Goal: Task Accomplishment & Management: Complete application form

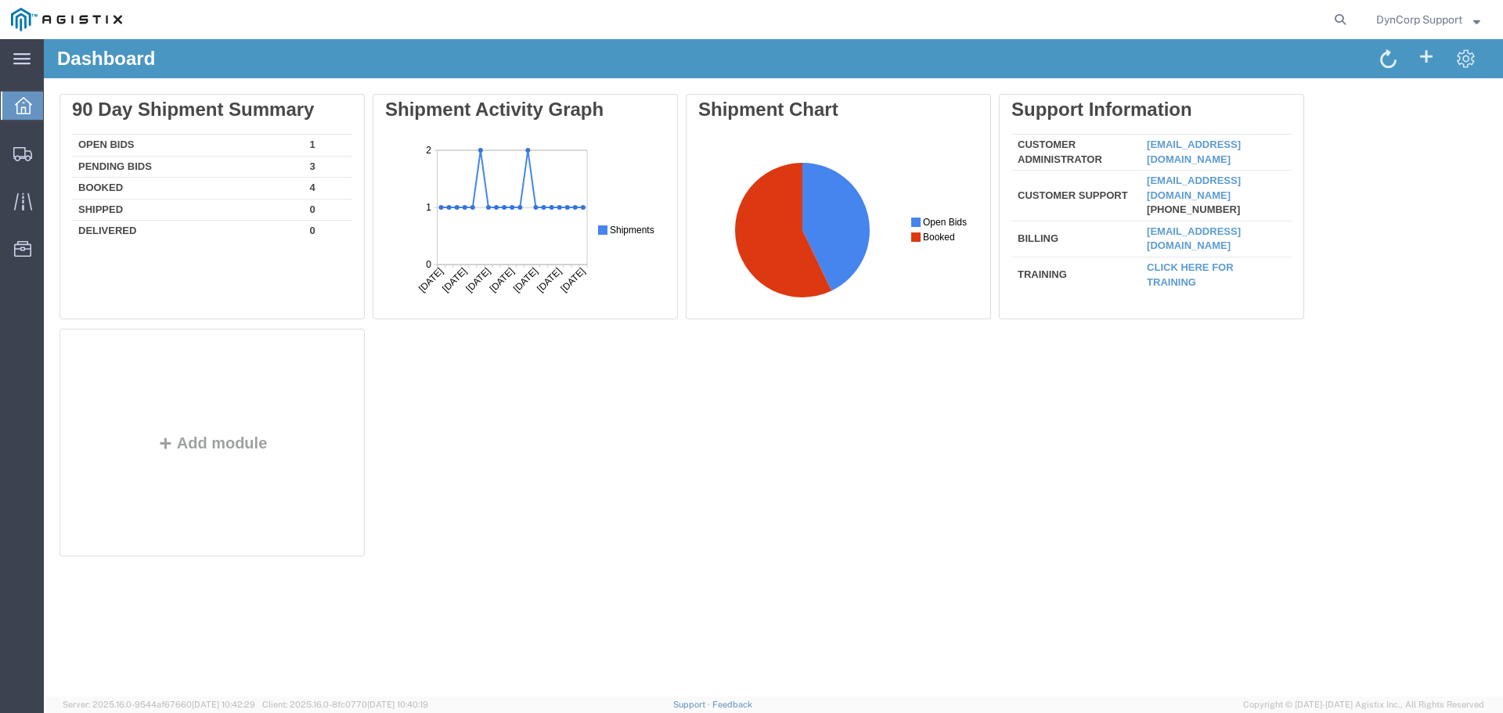
click at [106, 142] on td "Open Bids" at bounding box center [188, 146] width 232 height 22
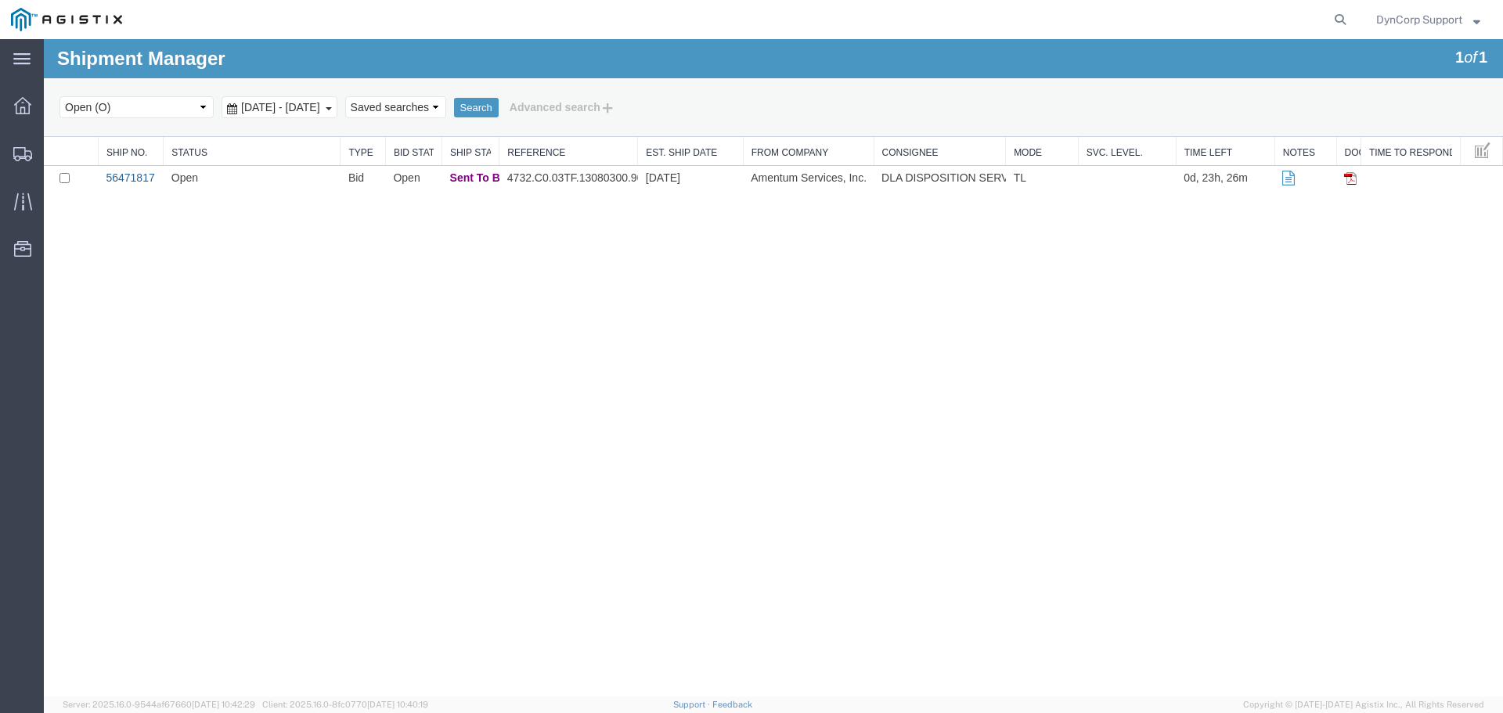
click at [128, 175] on link "56471817" at bounding box center [130, 177] width 49 height 13
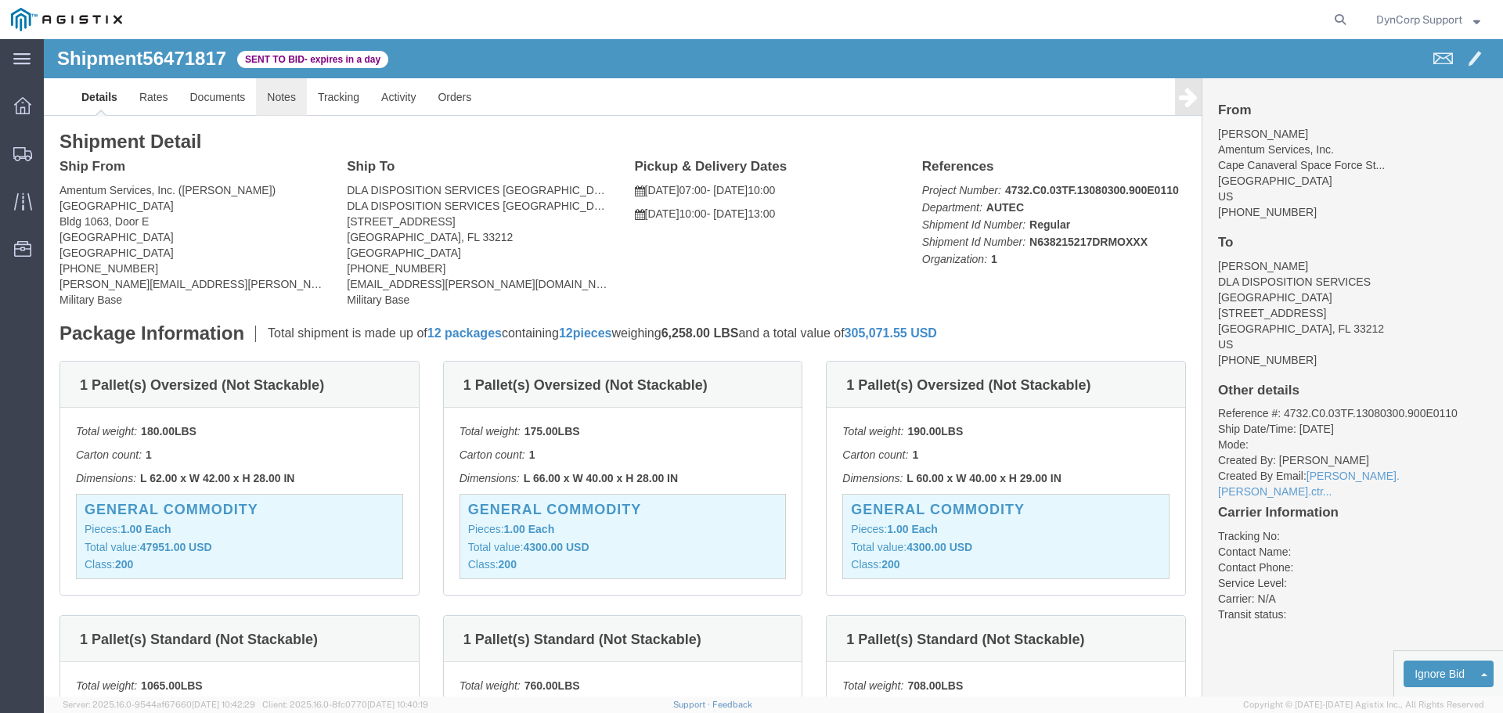
click link "Notes"
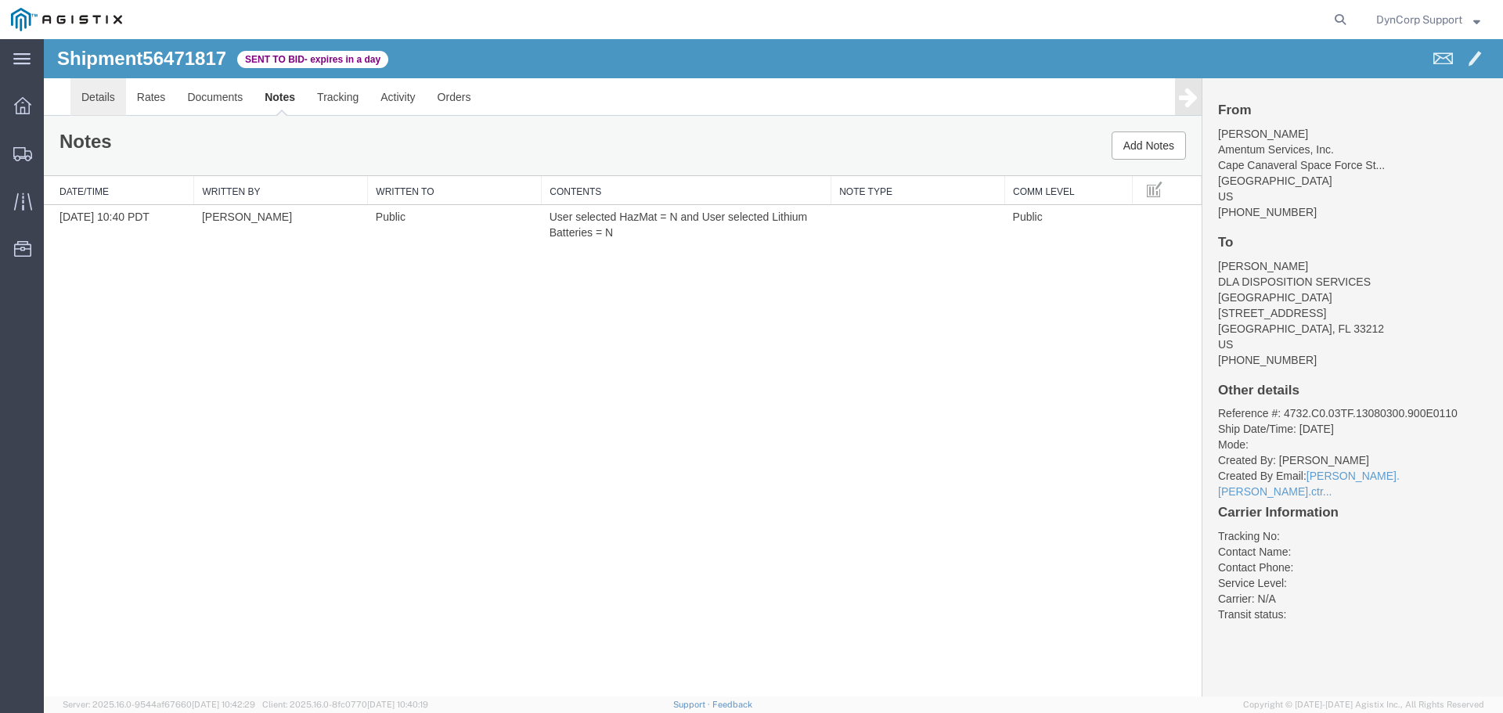
click at [102, 100] on link "Details" at bounding box center [98, 97] width 56 height 38
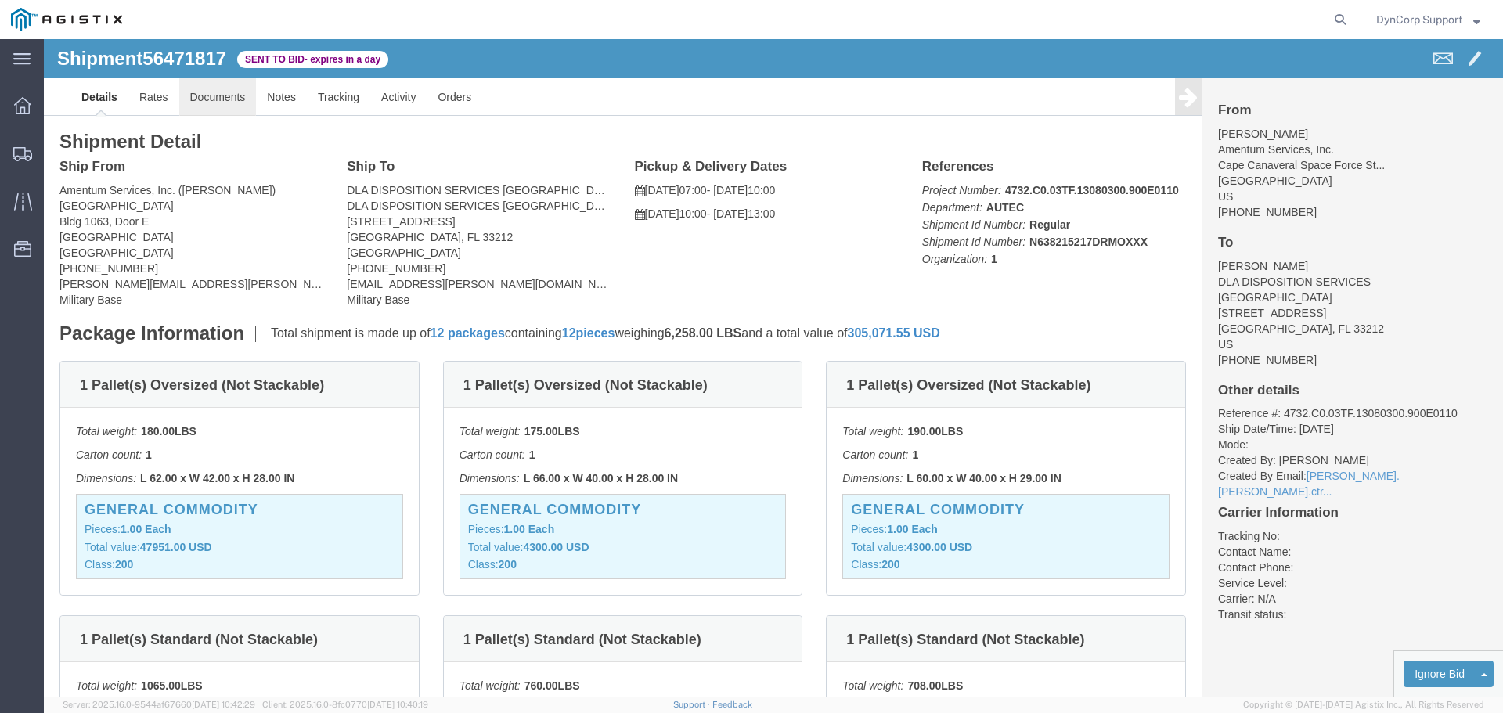
click link "Documents"
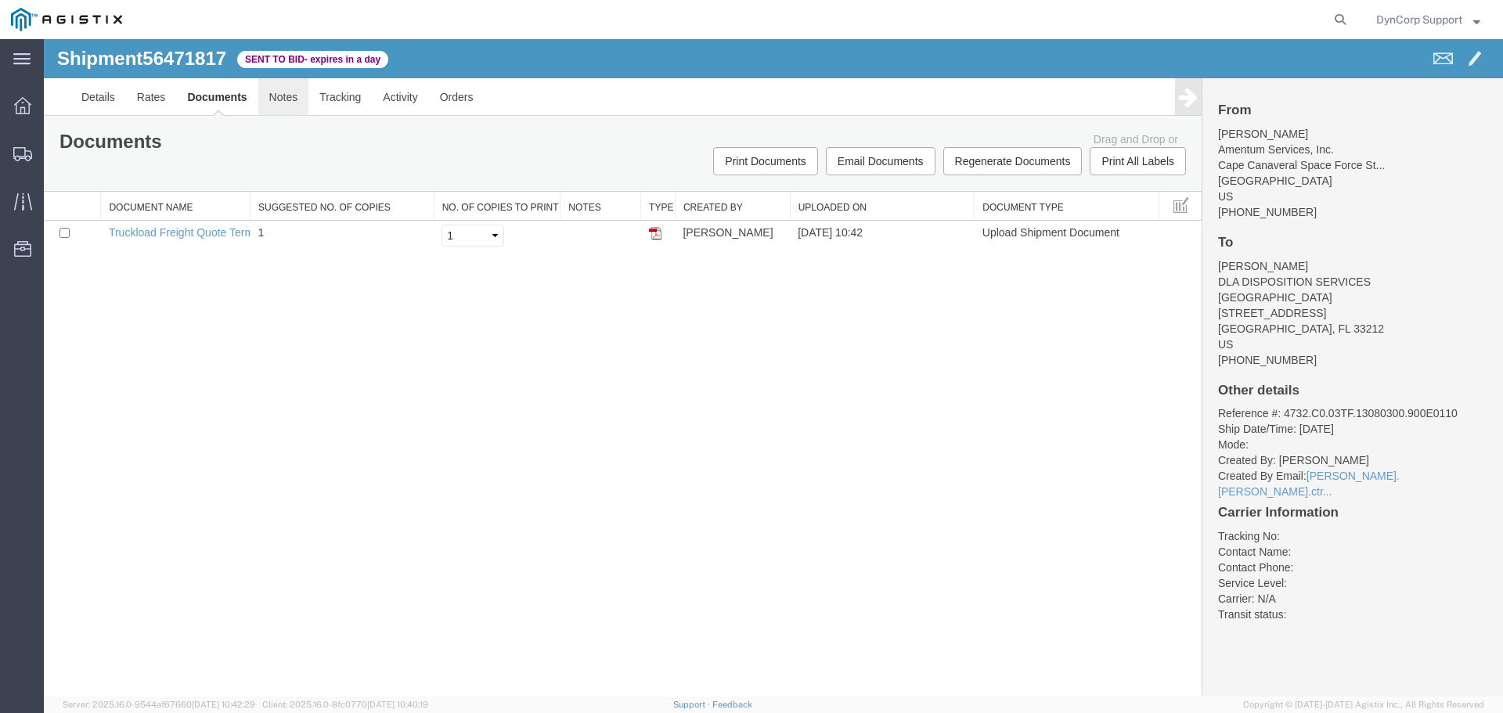
click at [286, 98] on link "Notes" at bounding box center [283, 97] width 51 height 38
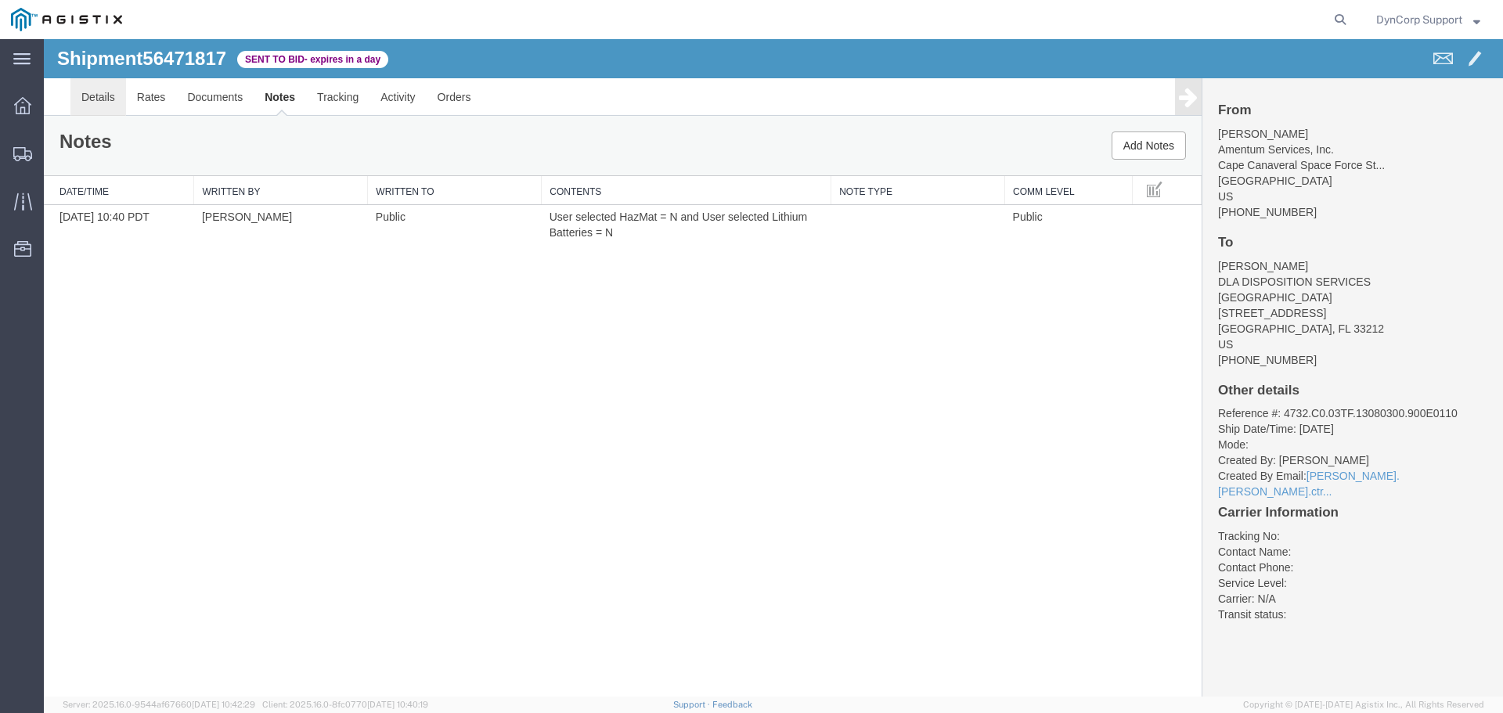
click at [100, 101] on link "Details" at bounding box center [98, 97] width 56 height 38
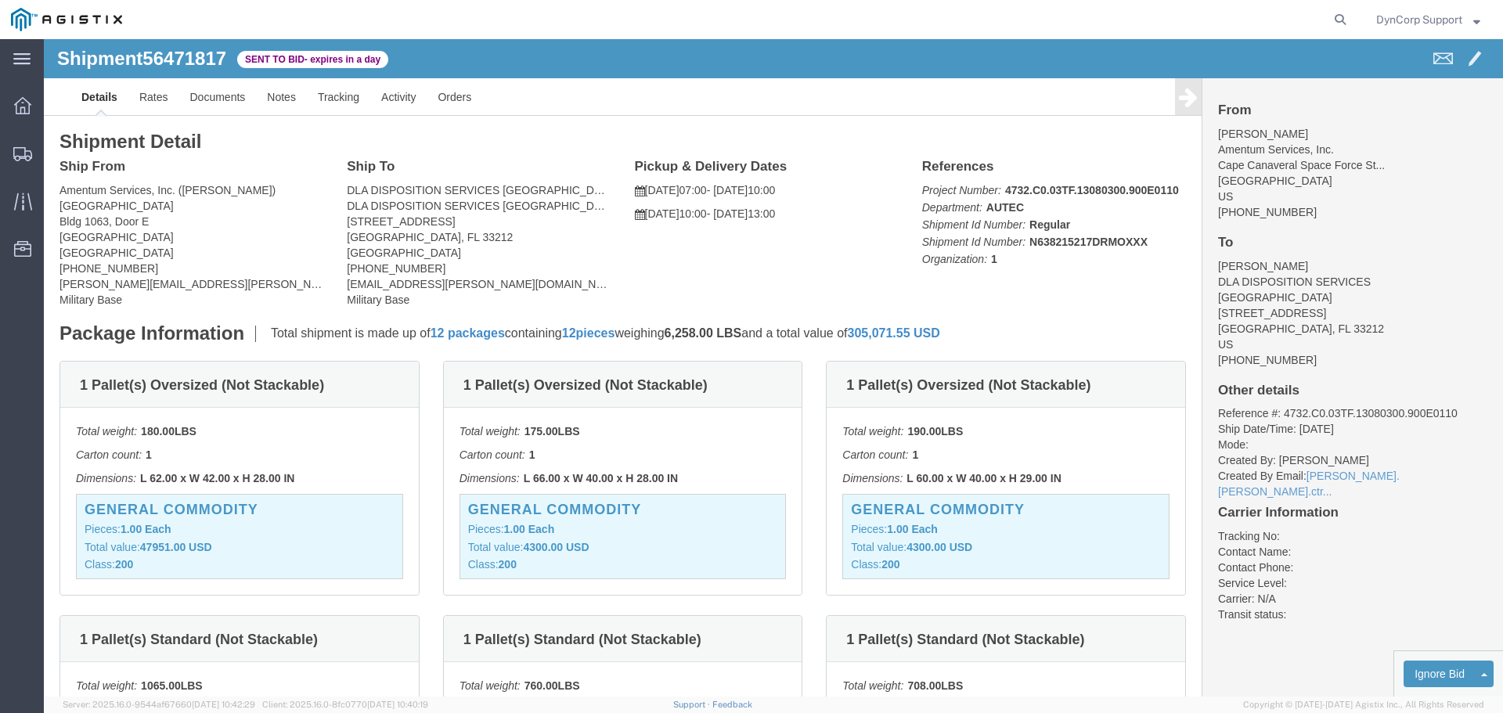
click div "Ship From Amentum Services, Inc. ([PERSON_NAME]) [GEOGRAPHIC_DATA] [GEOGRAPHIC_…"
click link "Notes"
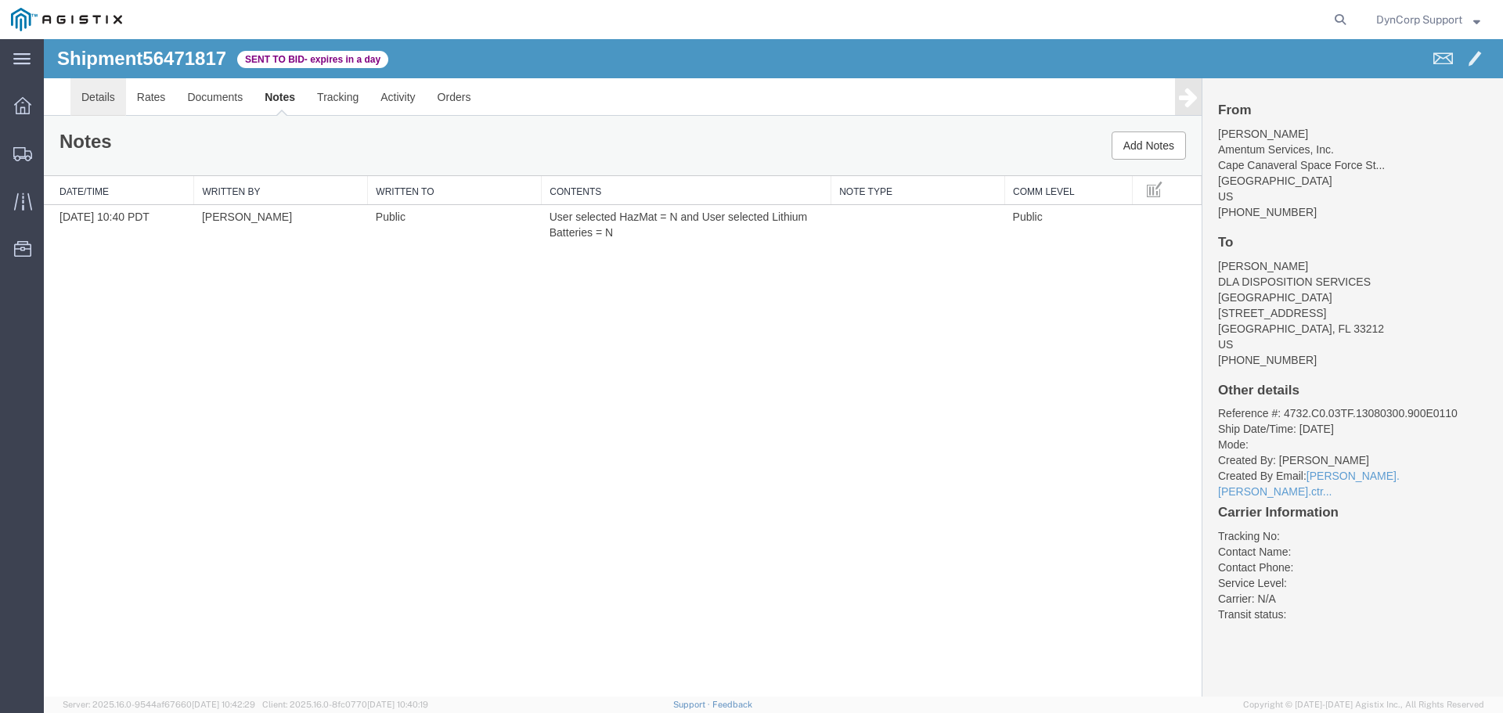
click at [92, 93] on link "Details" at bounding box center [98, 97] width 56 height 38
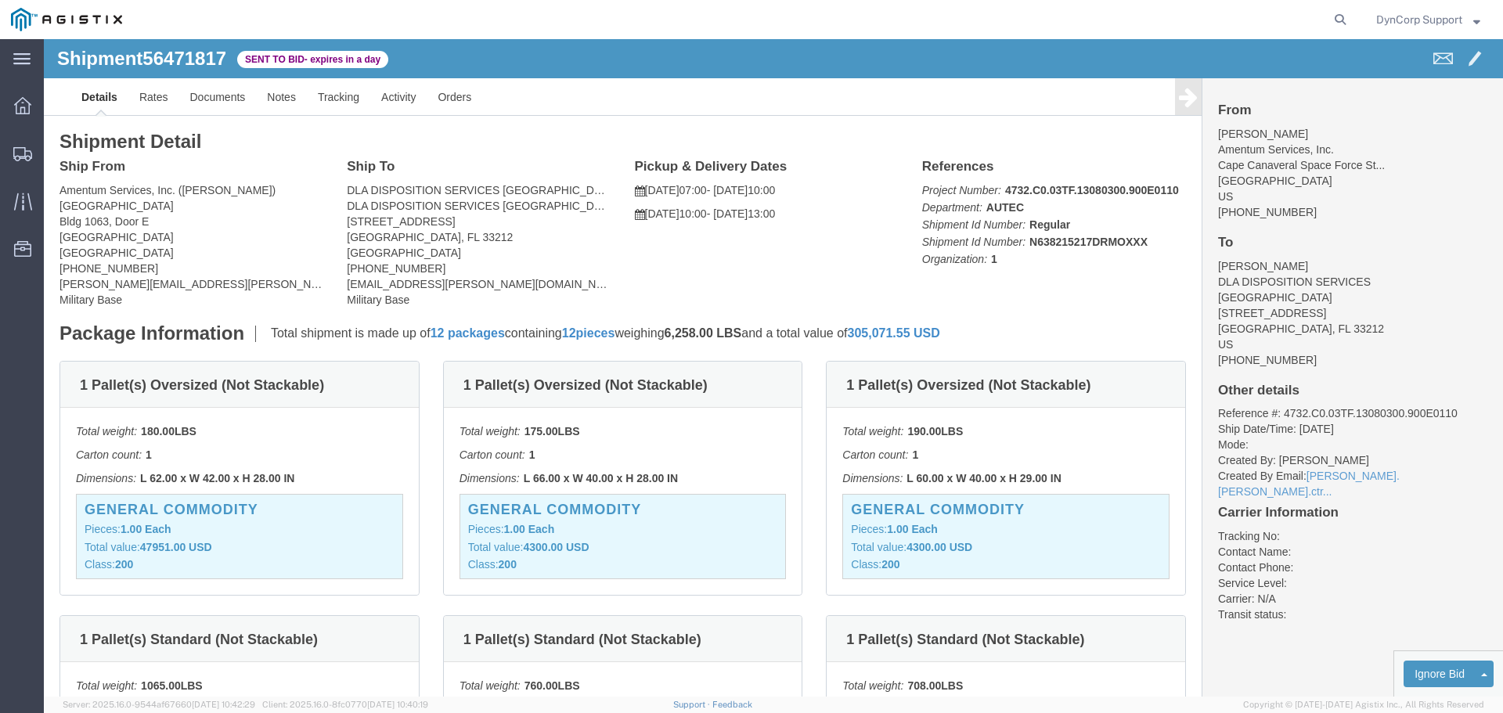
click div "Ship From Amentum Services, Inc. ([PERSON_NAME]) [GEOGRAPHIC_DATA] [GEOGRAPHIC_…"
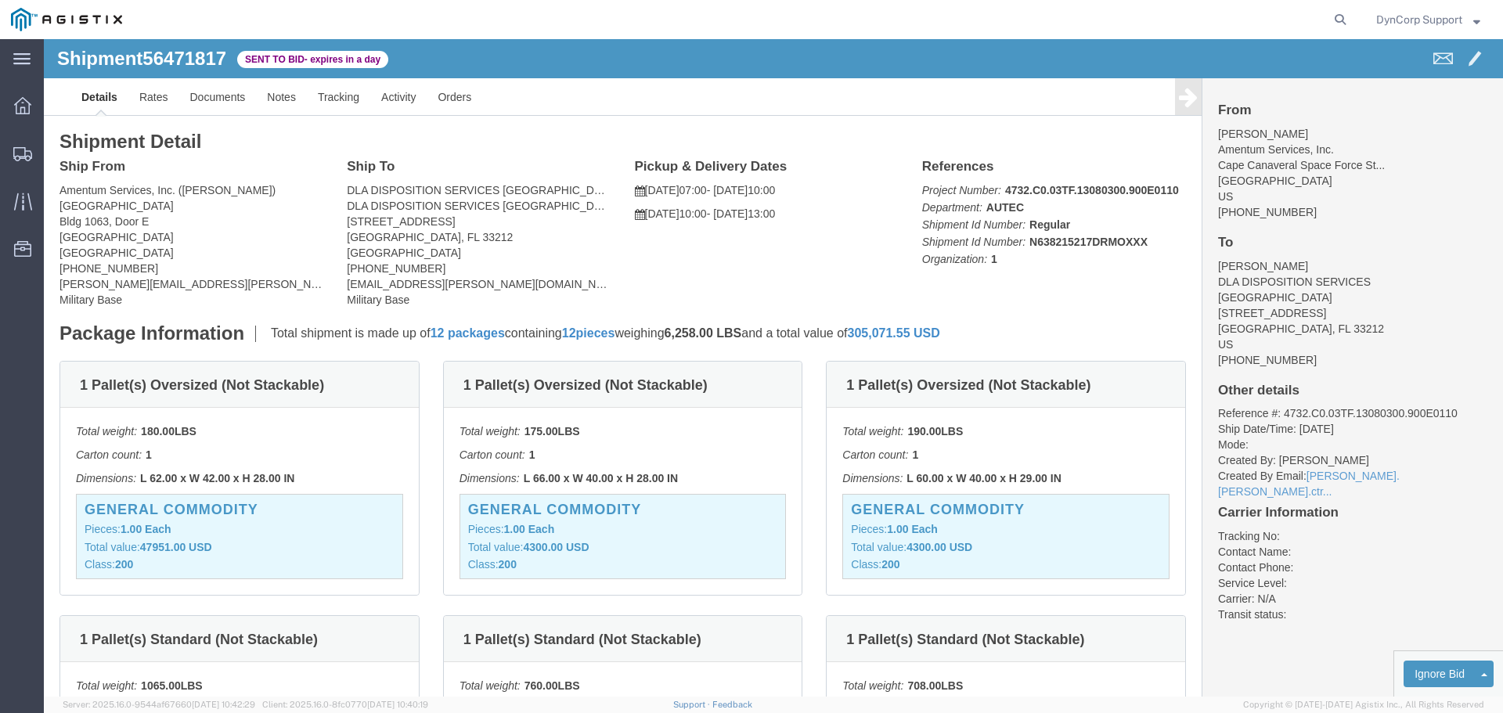
click div "Ship From Amentum Services, Inc. ([PERSON_NAME]) [GEOGRAPHIC_DATA] [GEOGRAPHIC_…"
click span "56471817"
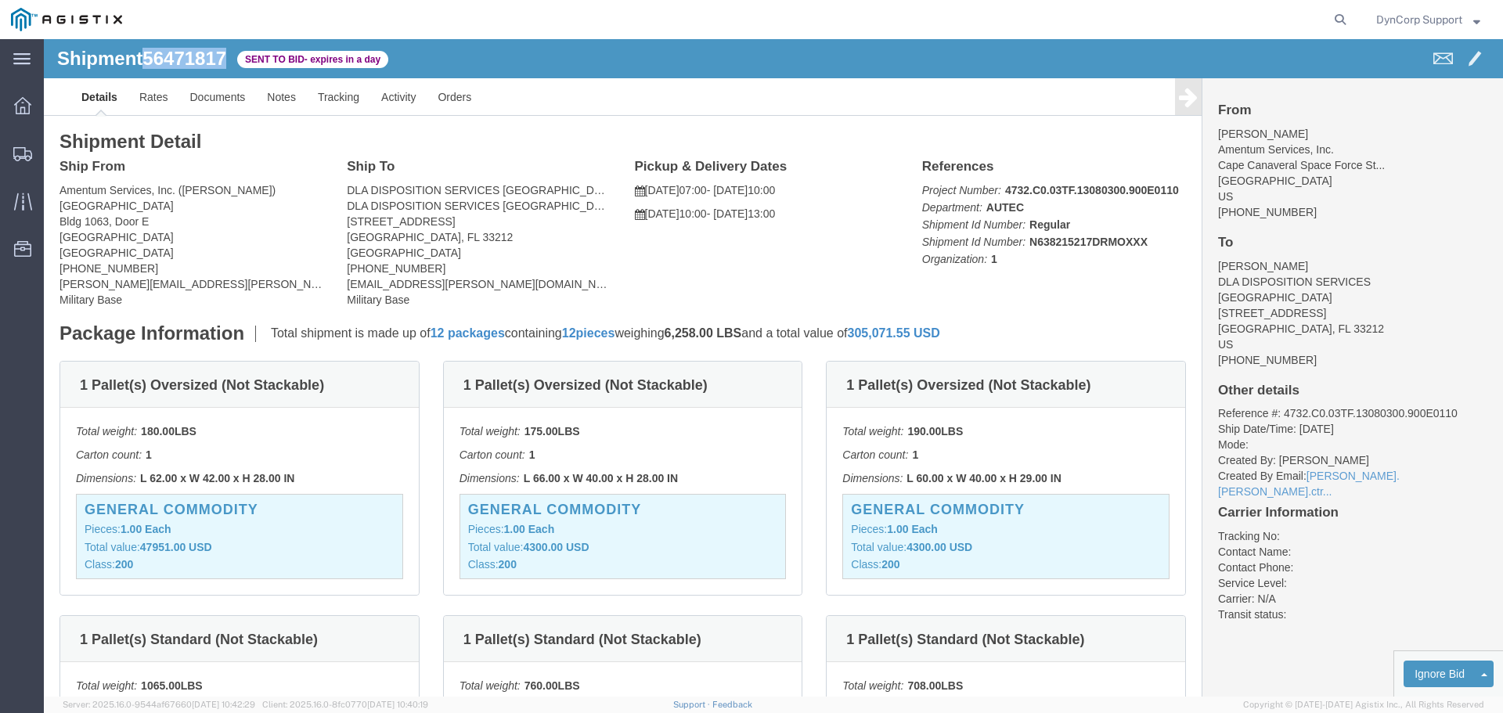
copy span "56471817"
click div "Ship From Amentum Services, Inc. ([PERSON_NAME]) [GEOGRAPHIC_DATA] [GEOGRAPHIC_…"
click link "Notes"
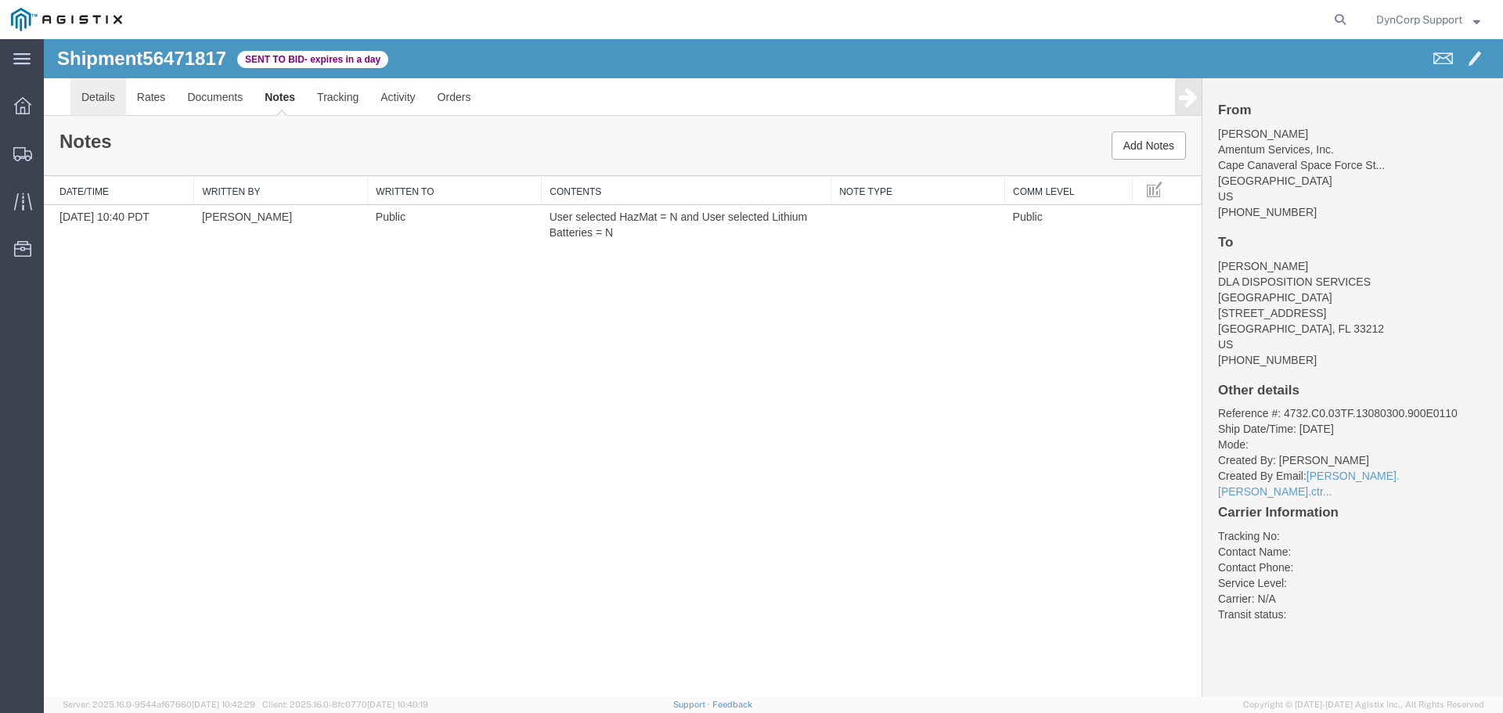
click at [102, 104] on link "Details" at bounding box center [98, 97] width 56 height 38
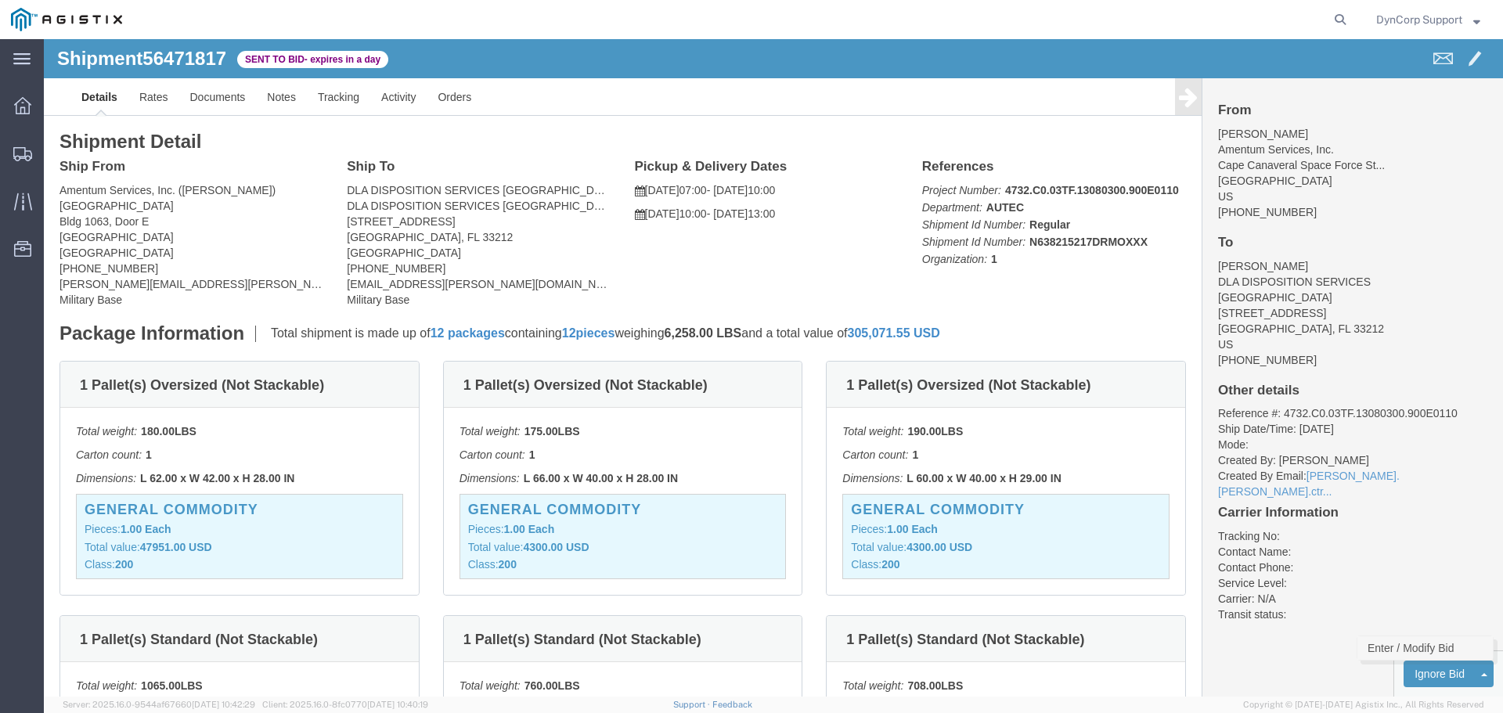
click link "Enter / Modify Bid"
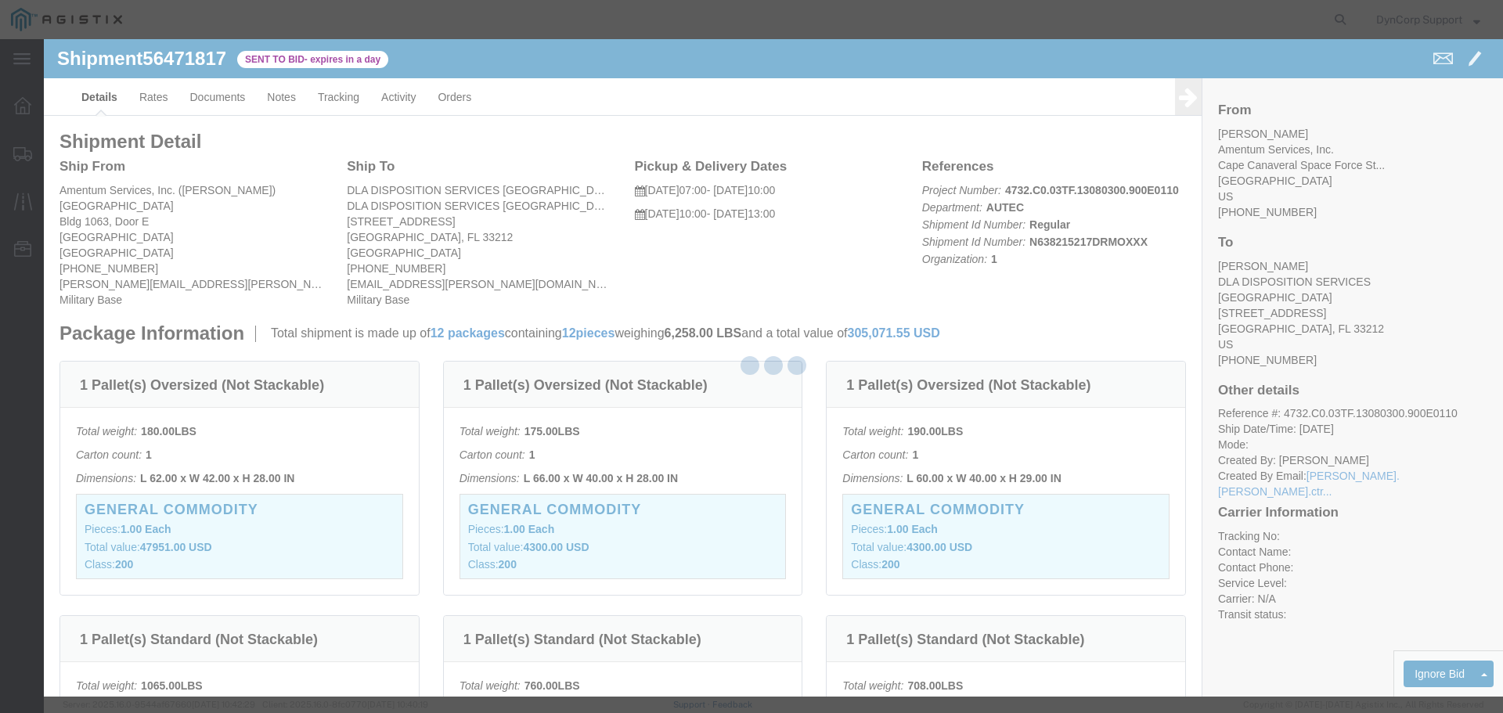
select select "3603"
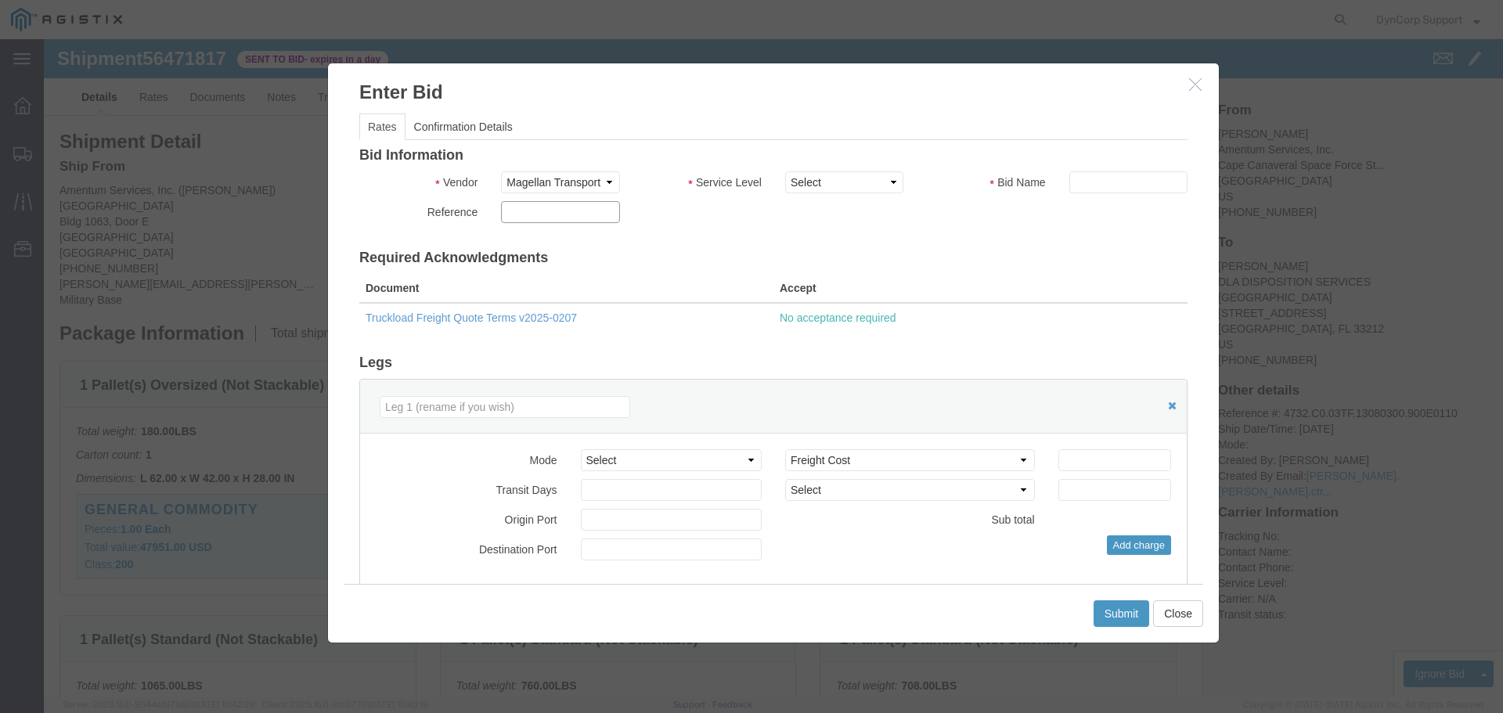
click input "text"
paste input "56471817"
type input "56471817"
click select "Select LTL 5+ Day LTL Economy 3 - 5 Day Less than Truckload TL Standard 3 - 5 D…"
select select "29547"
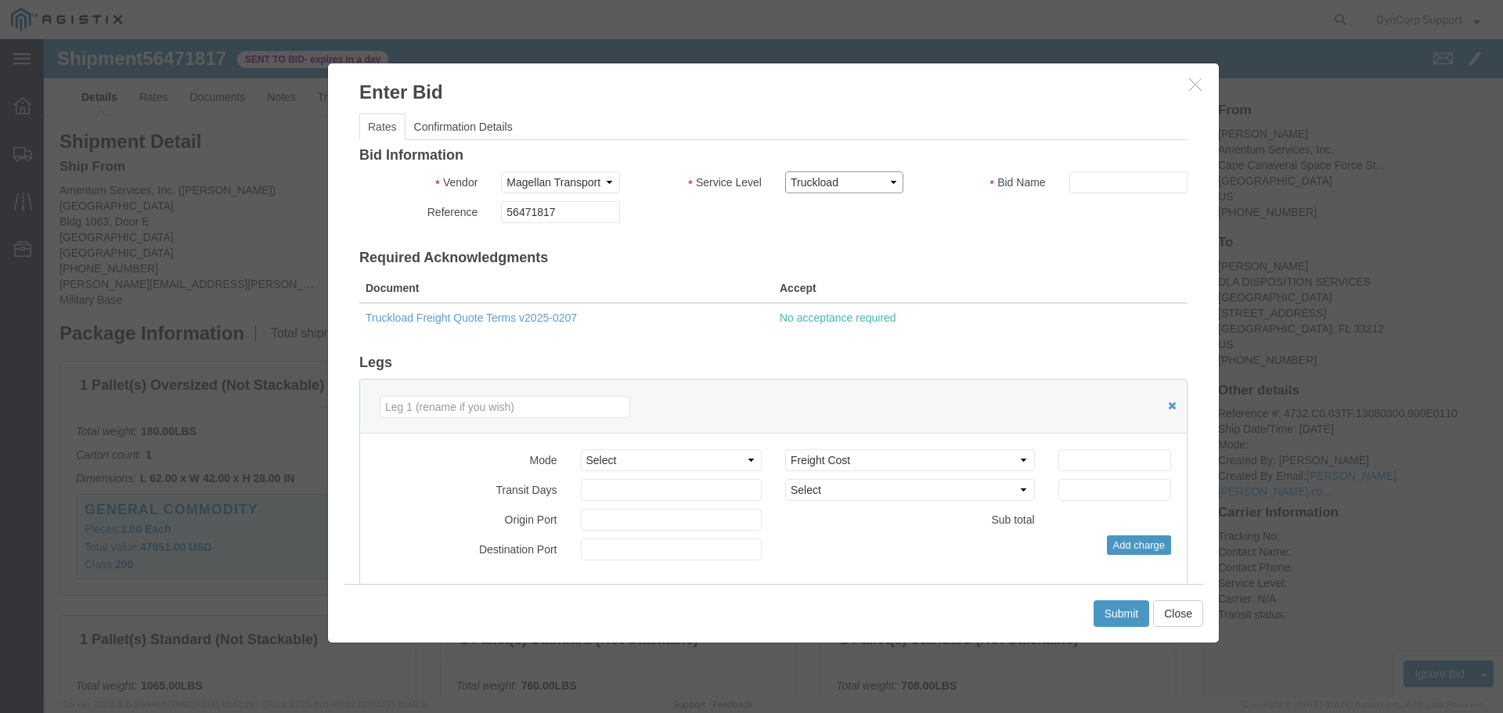
click select "Select LTL 5+ Day LTL Economy 3 - 5 Day Less than Truckload TL Standard 3 - 5 D…"
click input "text"
paste input "56471817"
type input "56471817"
click select "Select Air Less than Truckload Multi-Leg Ocean Freight Rail Small Parcel Truckl…"
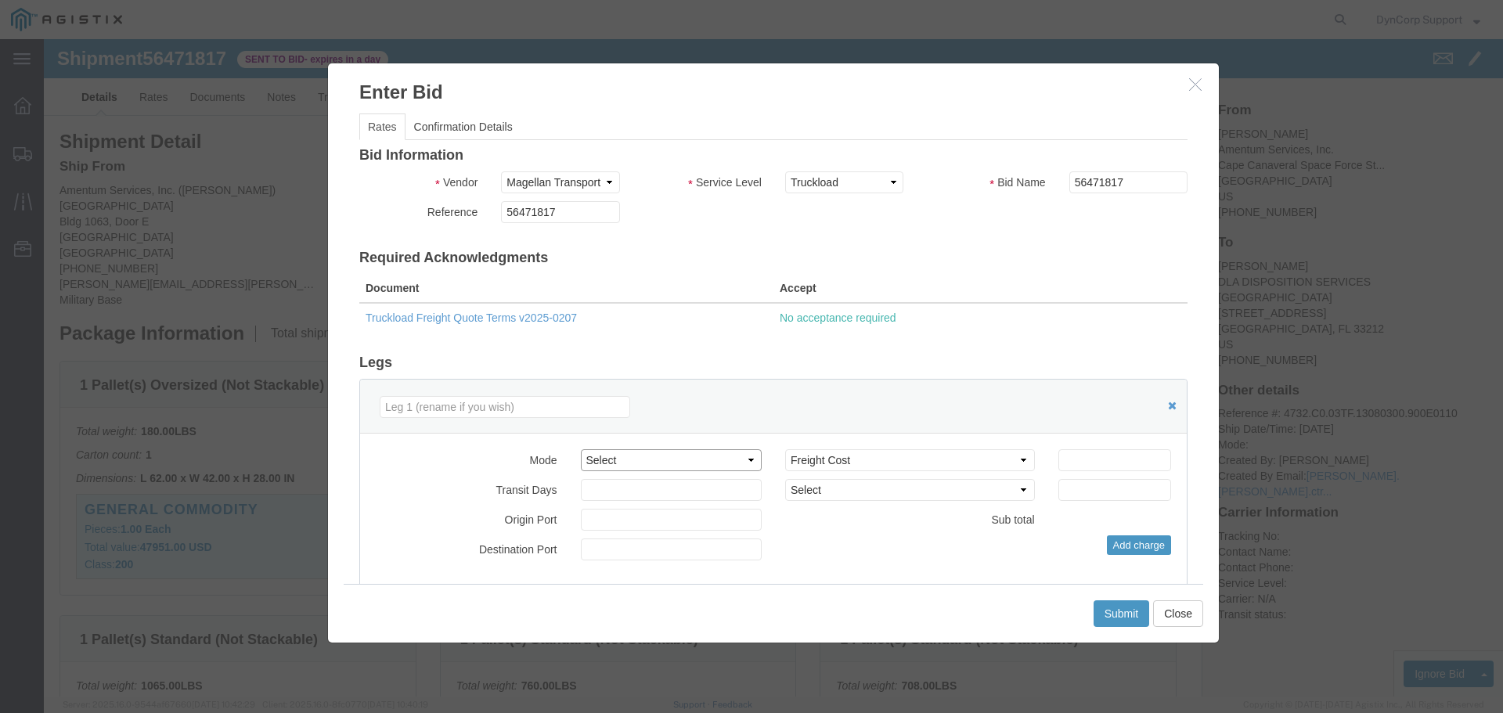
select select "TL"
click select "Select Air Less than Truckload Multi-Leg Ocean Freight Rail Small Parcel Truckl…"
click input "number"
type input "1200"
click div "Submit Close"
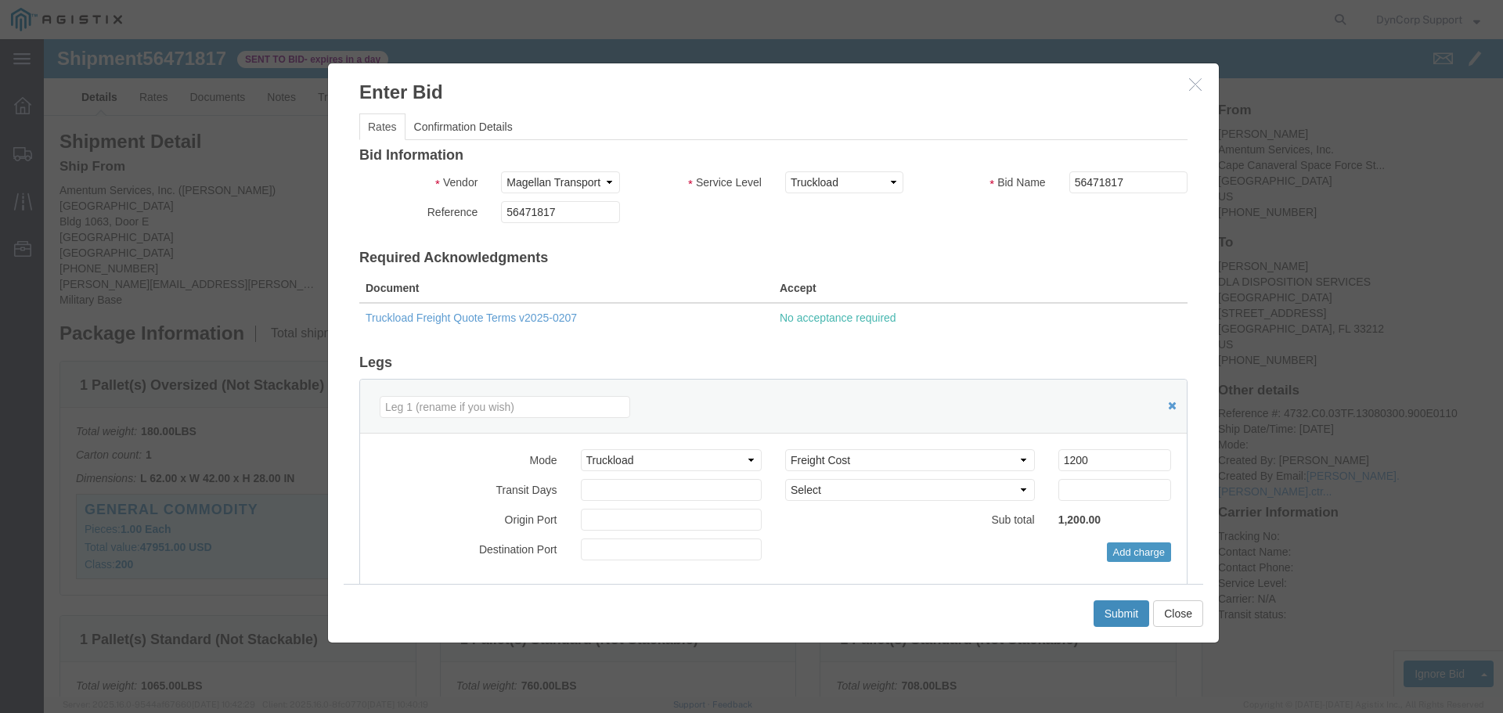
click button "Submit"
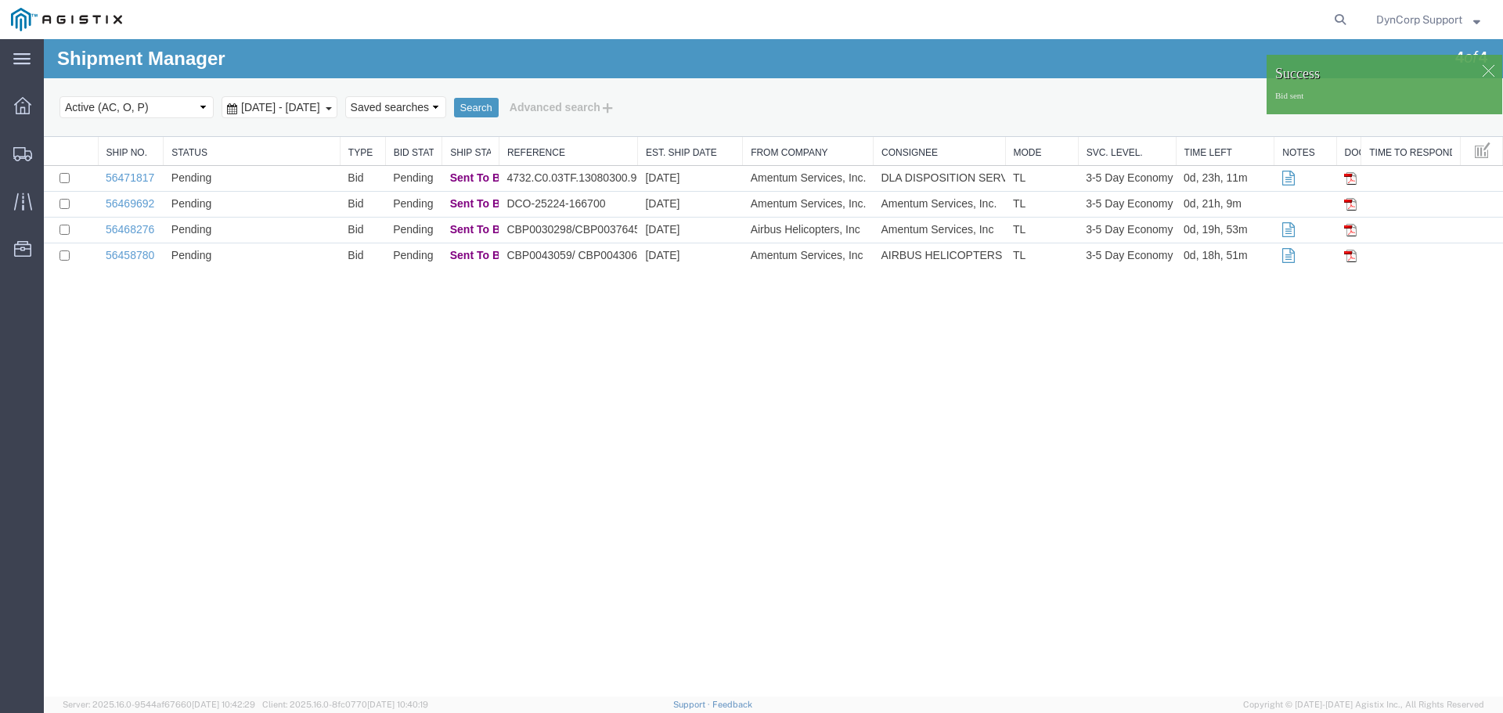
click at [904, 527] on div "Shipment Manager 4 of 4 Search Select status Active (AC, O, P) All Approved Awa…" at bounding box center [773, 367] width 1459 height 657
